Goal: Information Seeking & Learning: Learn about a topic

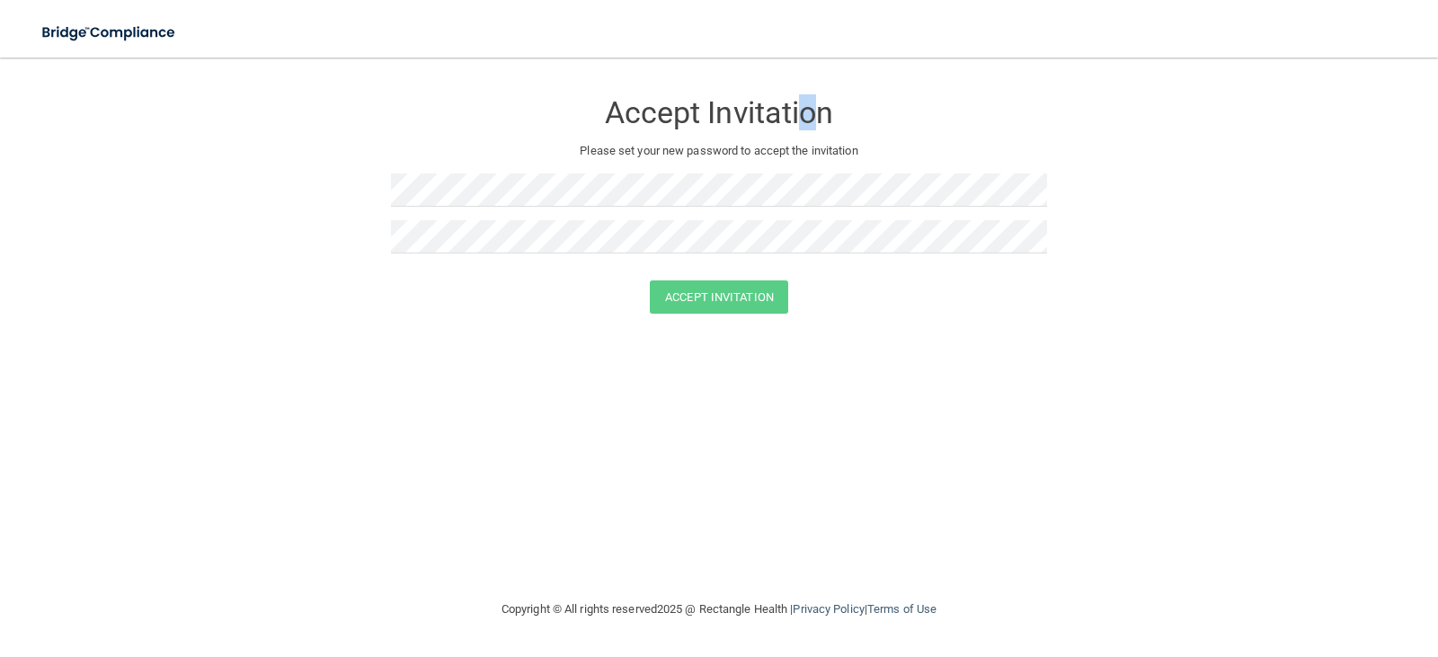
drag, startPoint x: 808, startPoint y: 93, endPoint x: 879, endPoint y: 58, distance: 79.2
click at [823, 86] on div "Accept Invitation" at bounding box center [719, 108] width 656 height 65
click at [108, 30] on img at bounding box center [109, 32] width 165 height 37
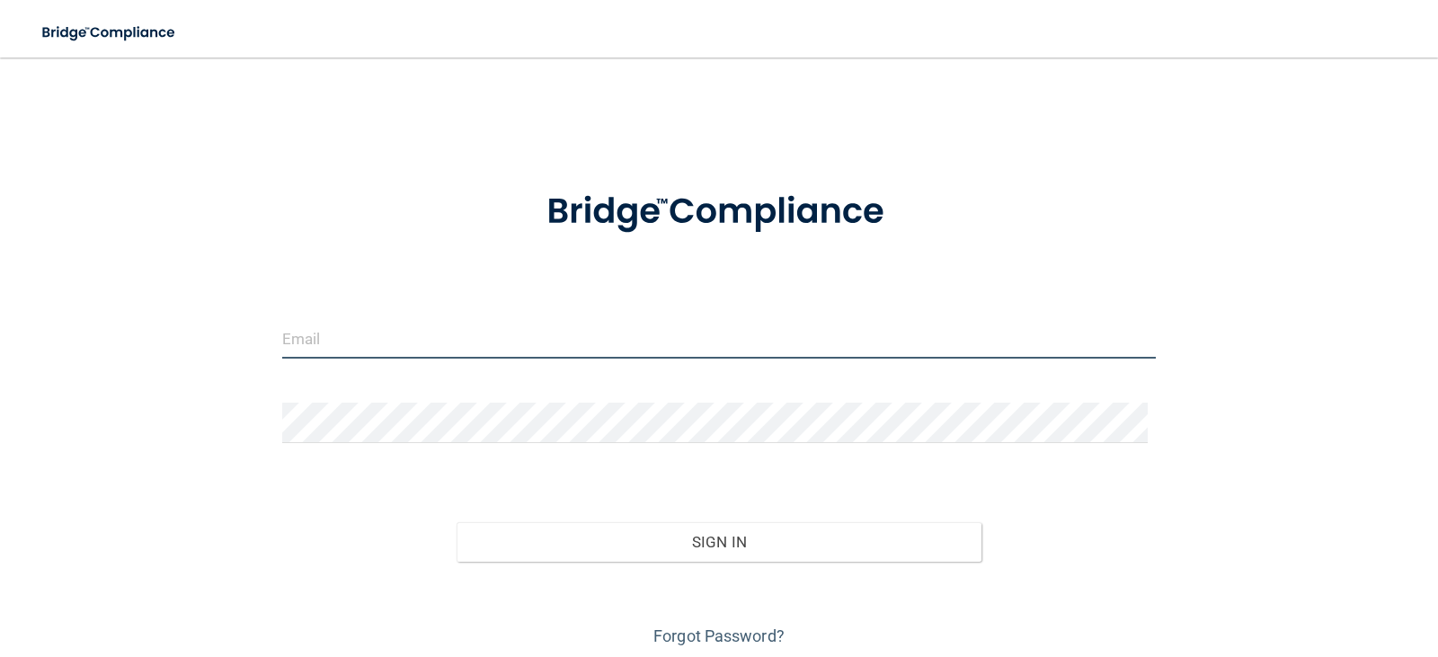
click at [438, 340] on input "email" at bounding box center [719, 338] width 875 height 40
type input "[EMAIL_ADDRESS][DOMAIN_NAME]"
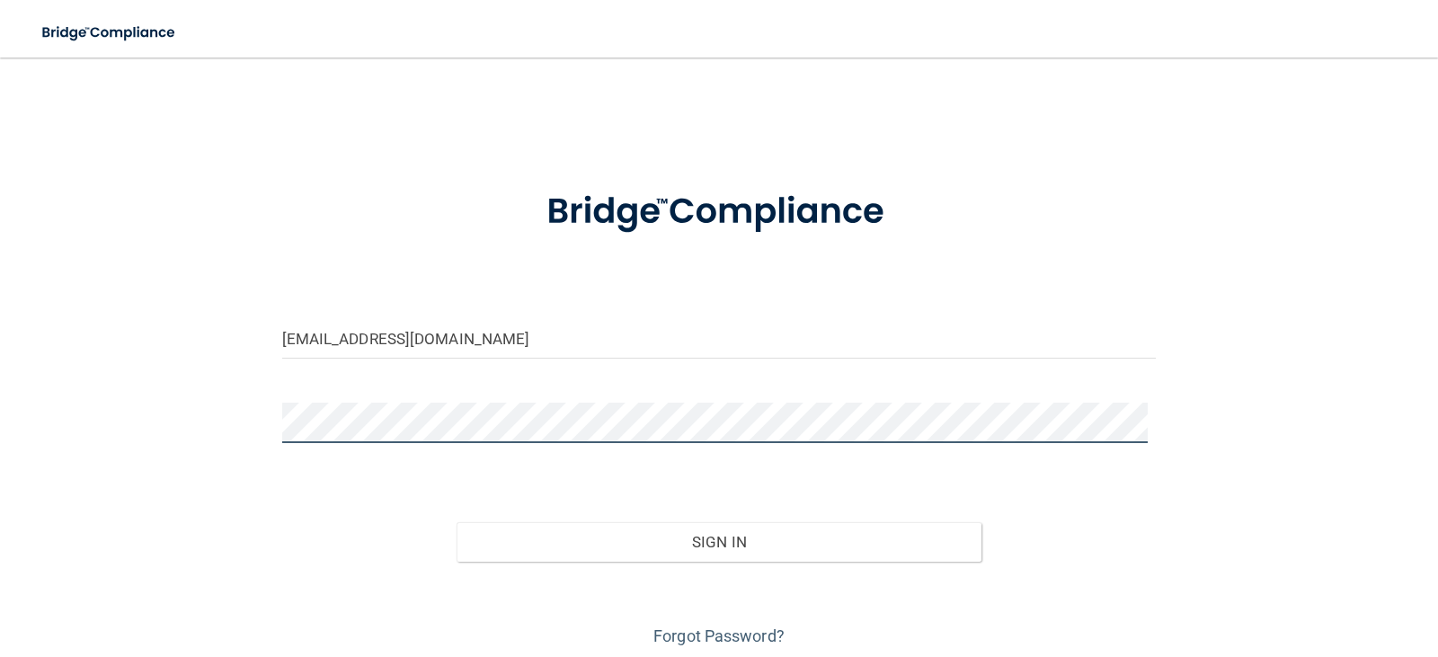
click at [457, 522] on button "Sign In" at bounding box center [719, 542] width 525 height 40
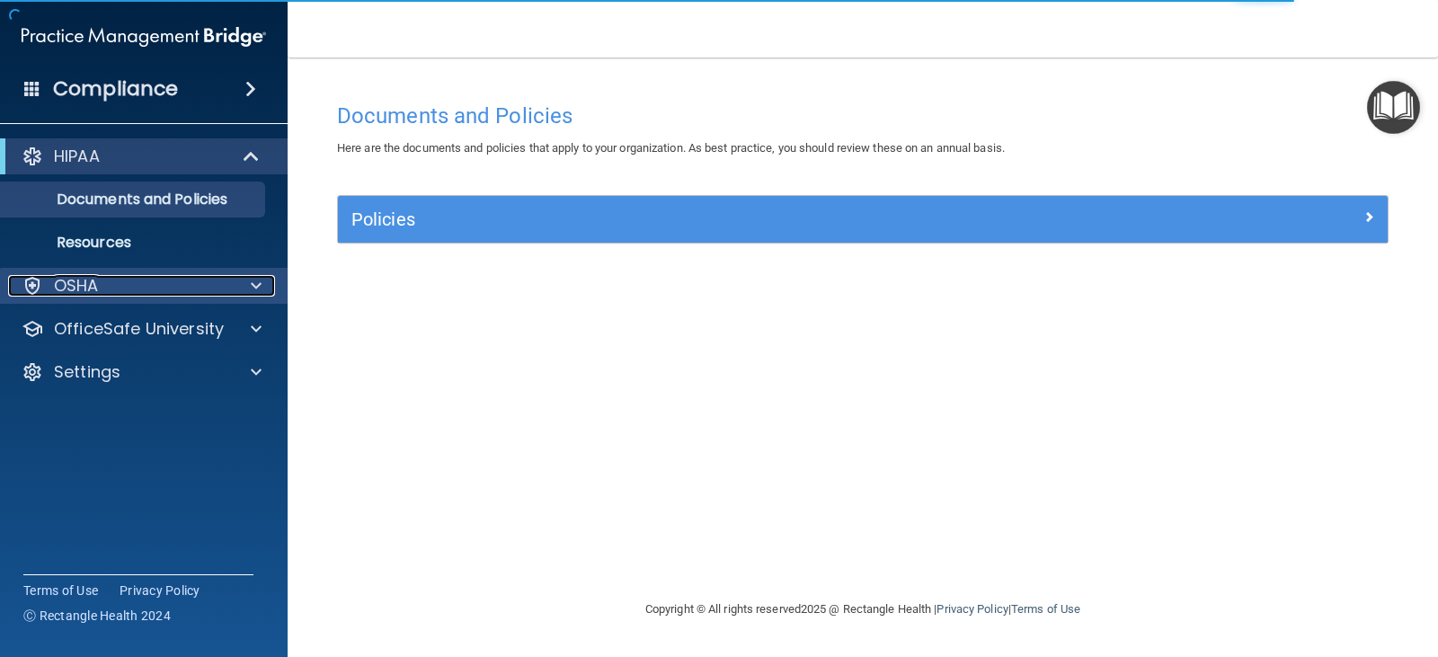
click at [191, 277] on div "OSHA" at bounding box center [119, 286] width 223 height 22
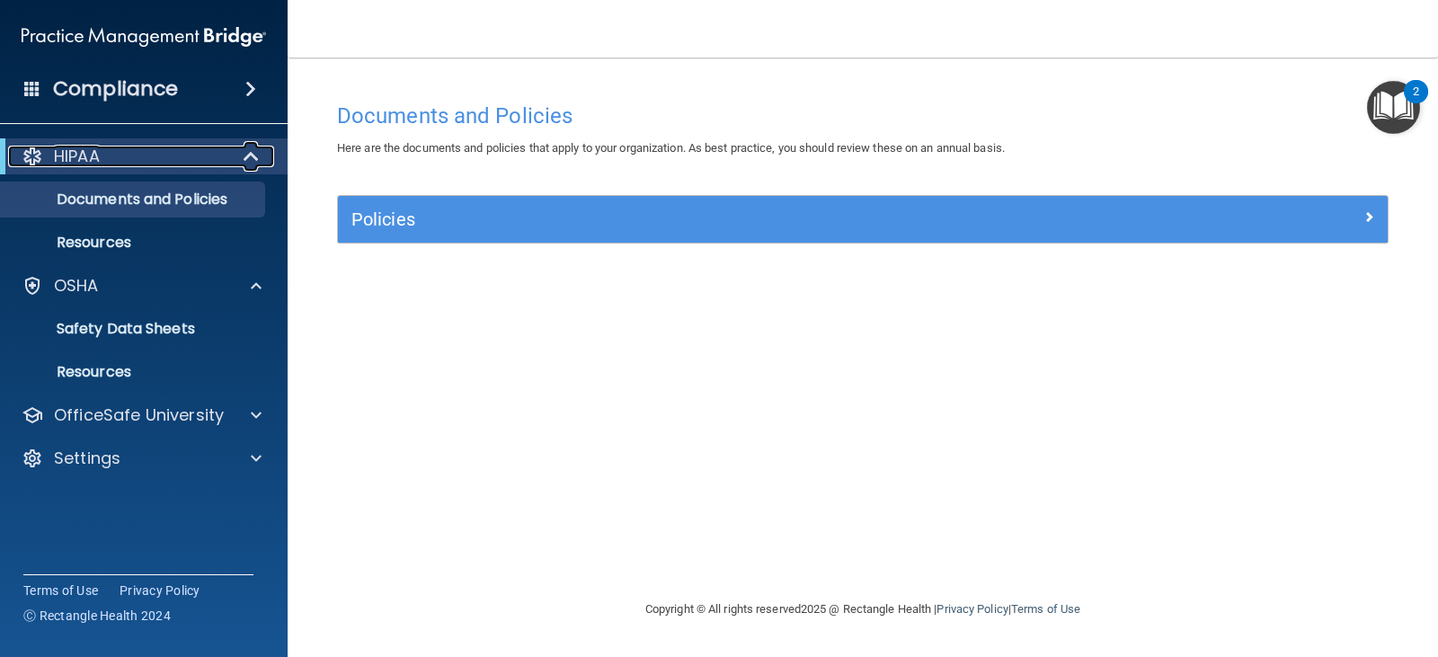
click at [127, 148] on div "HIPAA" at bounding box center [119, 157] width 222 height 22
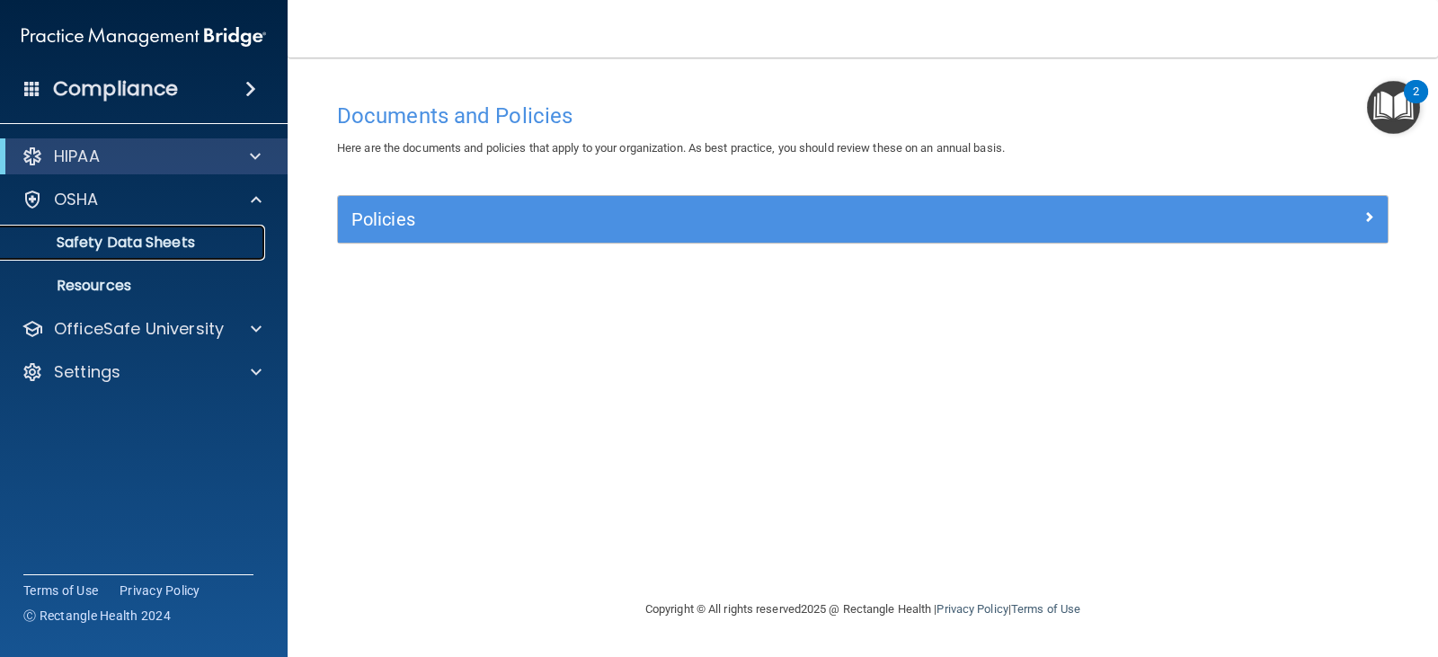
click at [138, 243] on p "Safety Data Sheets" at bounding box center [134, 243] width 245 height 18
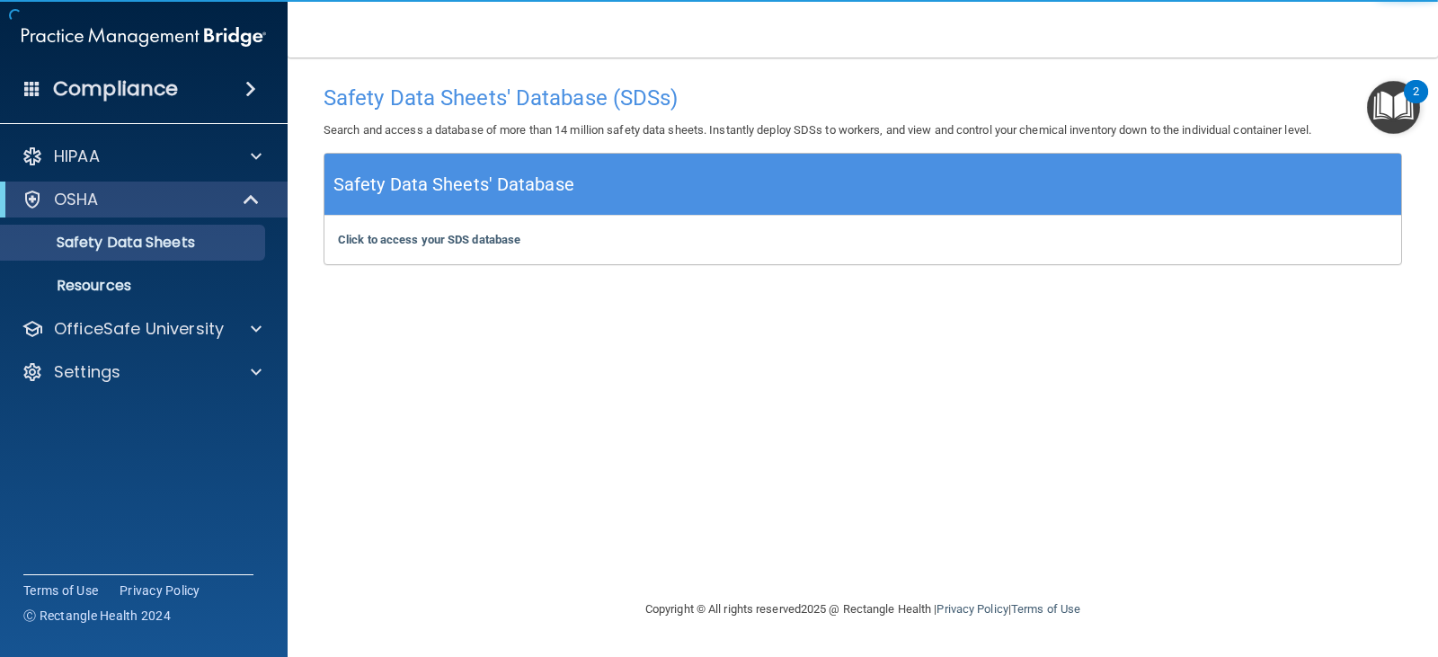
click at [87, 266] on ul "Documents Safety Data Sheets Self-Assessment Injury and Illness Report Resources" at bounding box center [144, 261] width 325 height 86
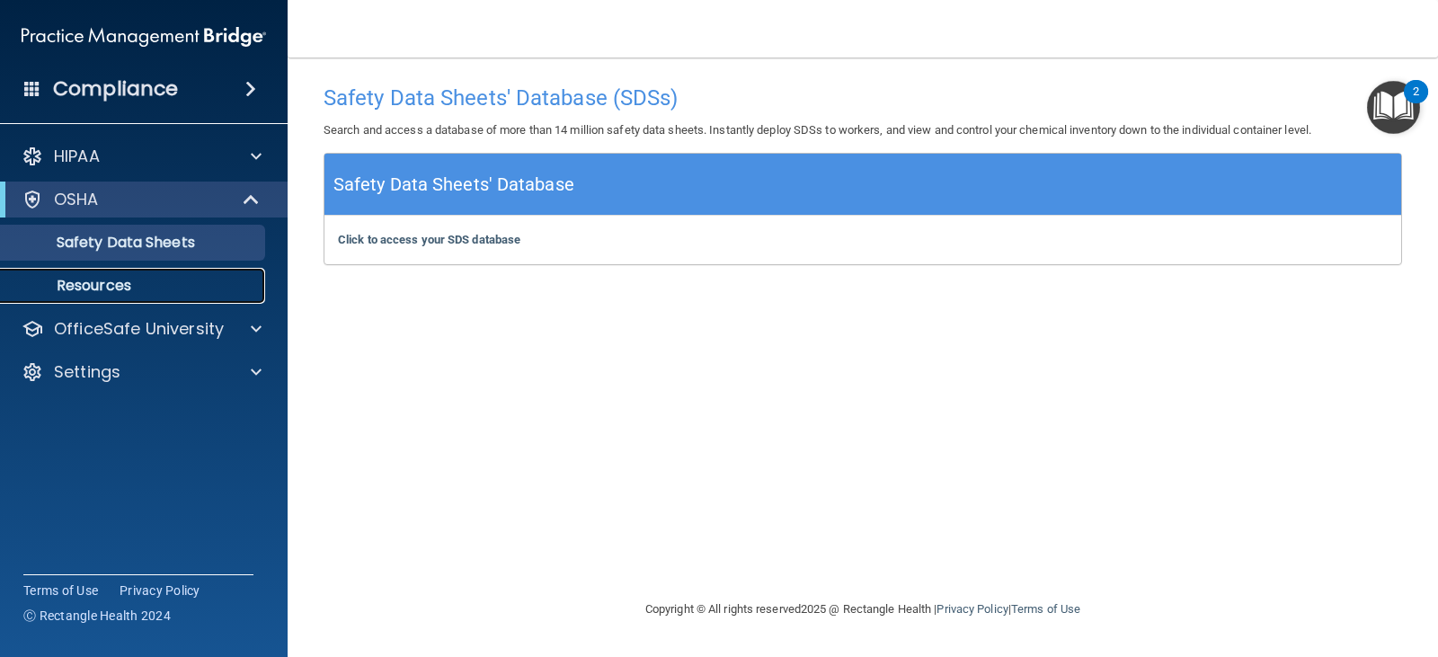
click at [88, 298] on link "Resources" at bounding box center [123, 286] width 283 height 36
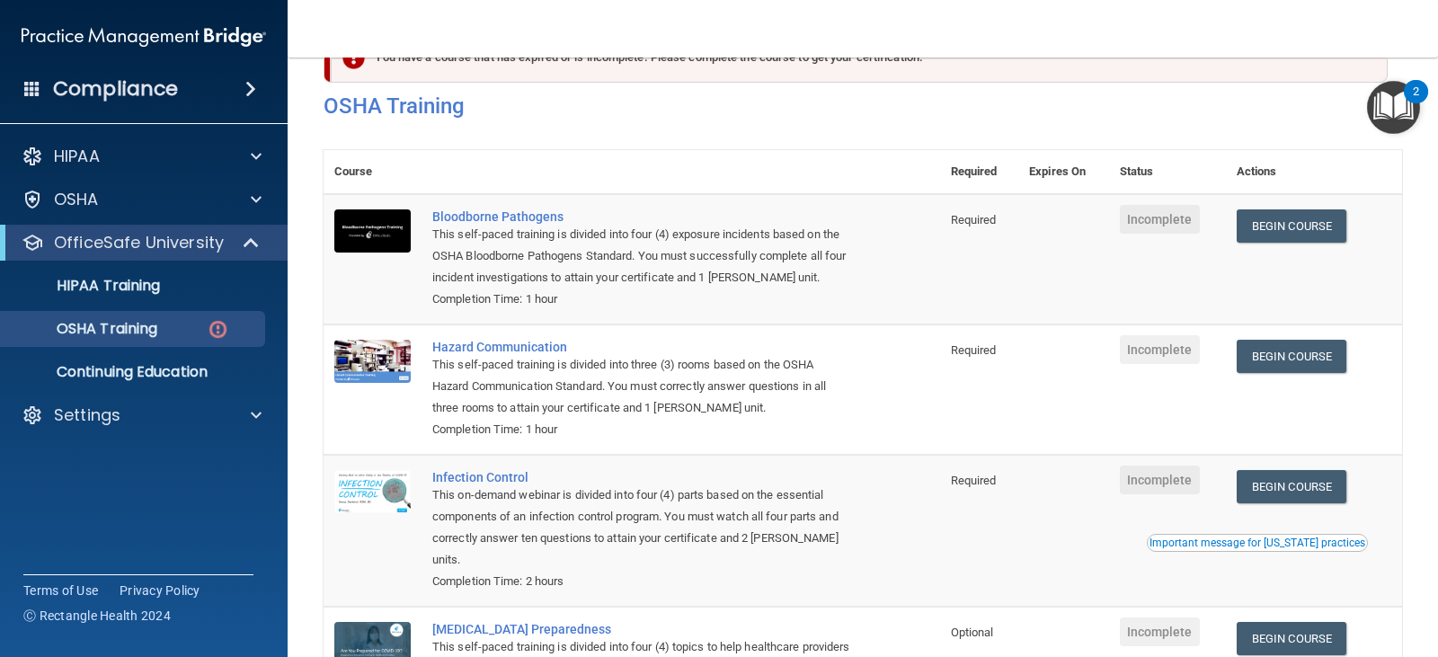
scroll to position [55, 0]
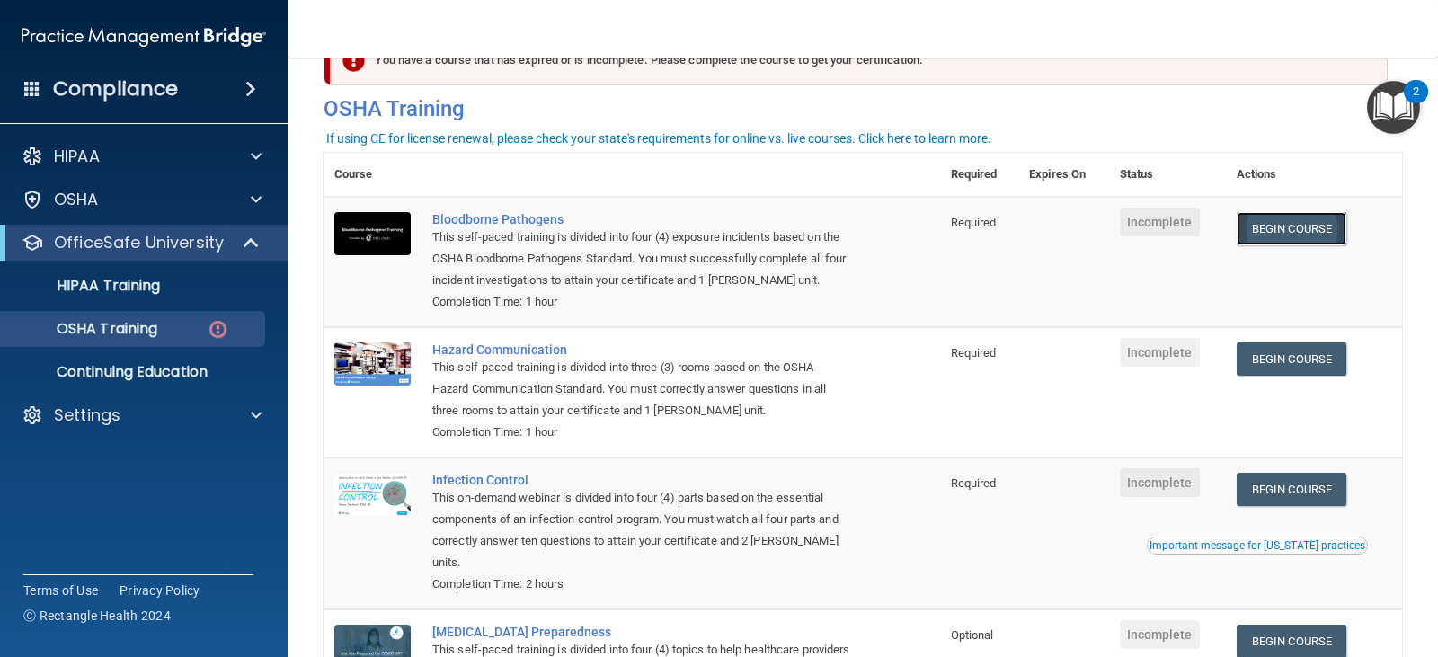
click at [1287, 235] on link "Begin Course" at bounding box center [1292, 228] width 110 height 33
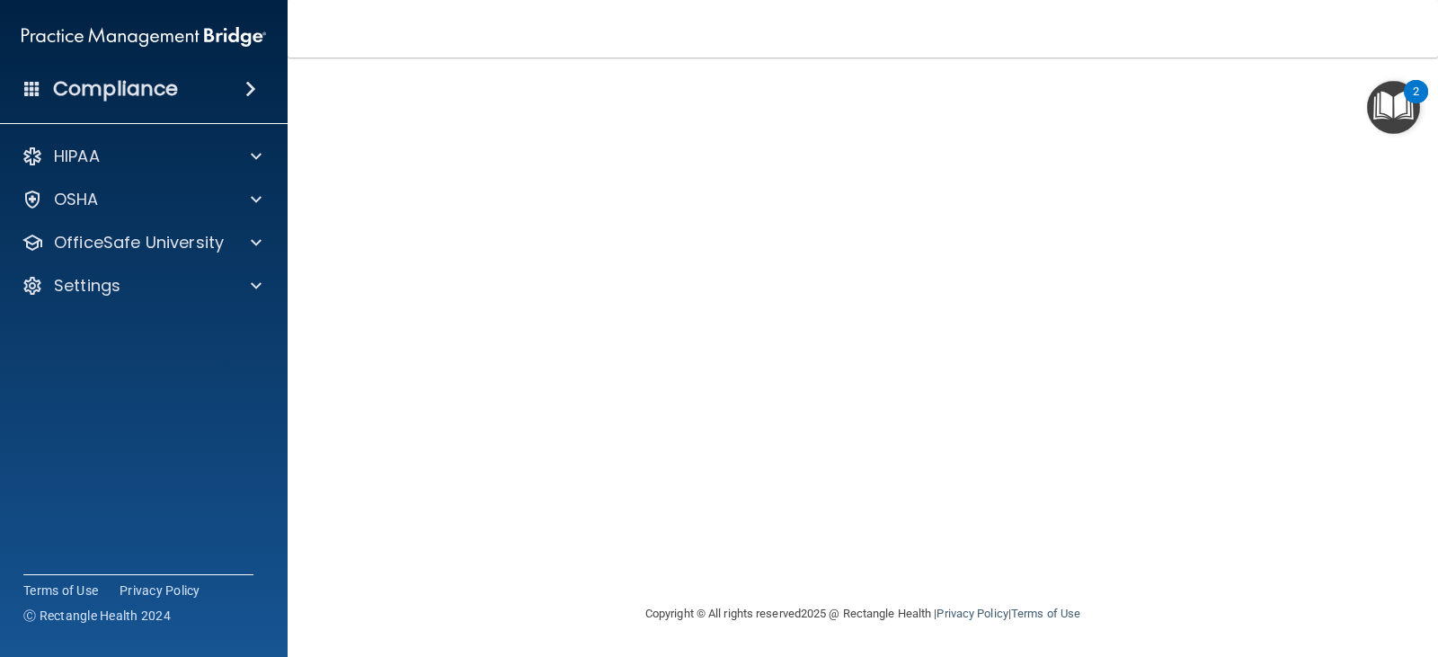
scroll to position [22, 0]
